Goal: Transaction & Acquisition: Book appointment/travel/reservation

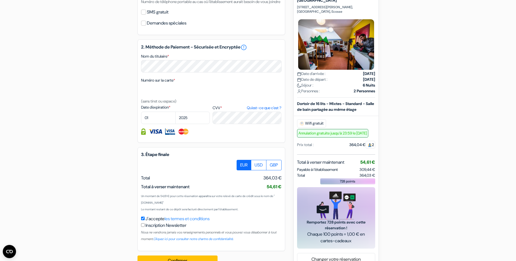
scroll to position [225, 0]
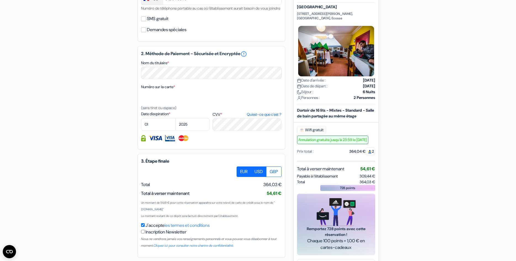
click at [253, 177] on label "USD" at bounding box center [258, 172] width 15 height 10
click at [240, 170] on input "USD" at bounding box center [239, 169] width 4 height 4
radio input "true"
click at [244, 177] on label "EUR" at bounding box center [243, 172] width 15 height 10
click at [240, 170] on input "EUR" at bounding box center [239, 169] width 4 height 4
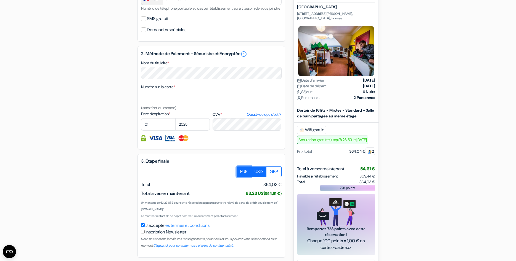
radio input "true"
click at [256, 177] on label "USD" at bounding box center [258, 172] width 15 height 10
click at [240, 170] on input "USD" at bounding box center [239, 169] width 4 height 4
radio input "true"
click at [248, 177] on label "EUR" at bounding box center [243, 172] width 15 height 10
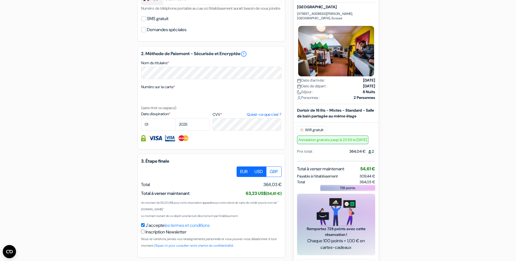
click at [240, 170] on input "EUR" at bounding box center [239, 169] width 4 height 4
radio input "true"
click at [273, 177] on label "GBP" at bounding box center [273, 172] width 15 height 10
click at [240, 170] on input "GBP" at bounding box center [239, 169] width 4 height 4
radio input "true"
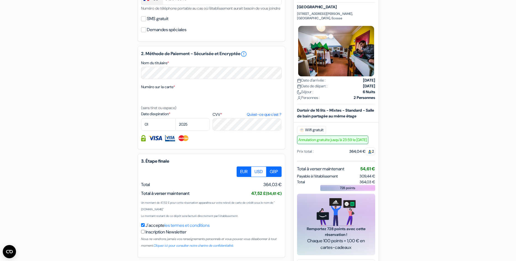
click at [249, 177] on label "EUR" at bounding box center [243, 172] width 15 height 10
click at [240, 170] on input "EUR" at bounding box center [239, 169] width 4 height 4
radio input "true"
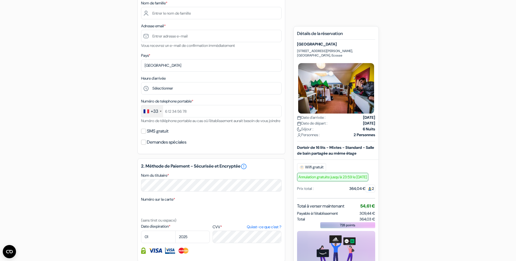
scroll to position [0, 0]
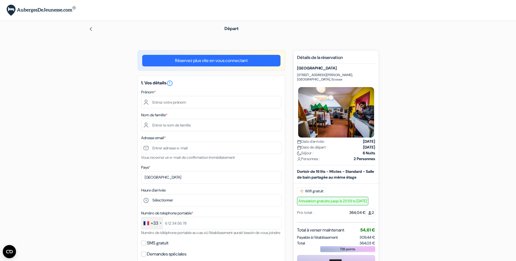
click at [92, 33] on div "Départ" at bounding box center [258, 28] width 364 height 15
click at [93, 30] on img at bounding box center [91, 29] width 4 height 4
